Goal: Find specific page/section: Find specific page/section

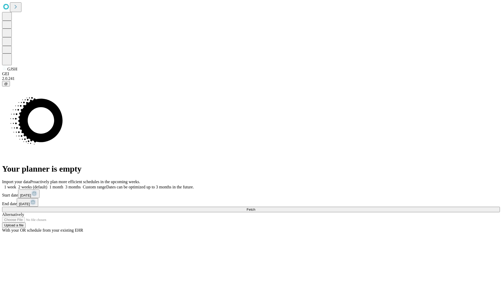
click at [255, 207] on span "Fetch" at bounding box center [251, 209] width 9 height 4
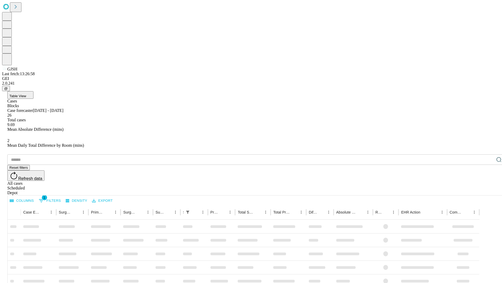
click at [489, 190] on div "Depot" at bounding box center [256, 192] width 498 height 5
